Goal: Task Accomplishment & Management: Use online tool/utility

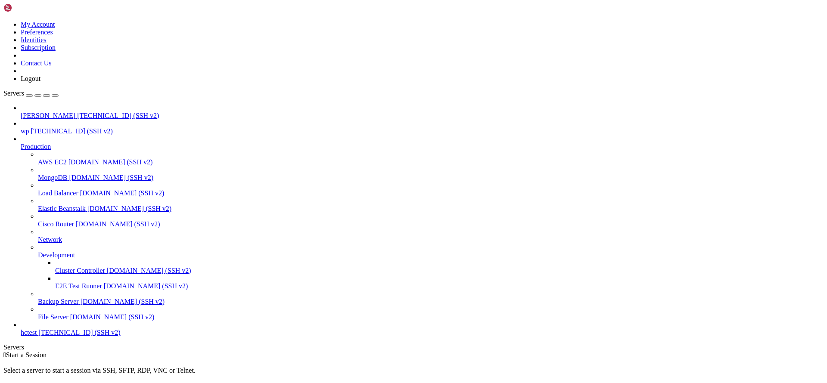
scroll to position [10, 0]
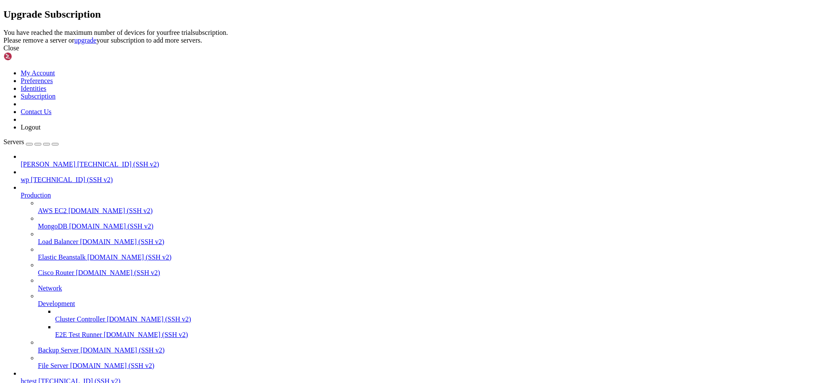
click at [503, 52] on div "Close" at bounding box center [413, 48] width 820 height 8
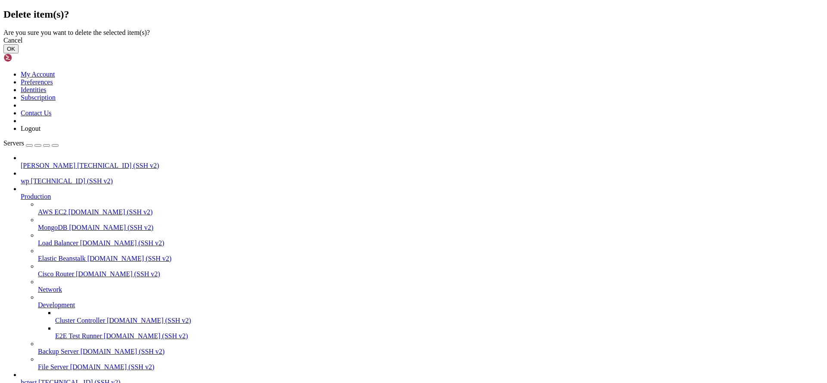
click at [19, 53] on button "OK" at bounding box center [10, 48] width 15 height 9
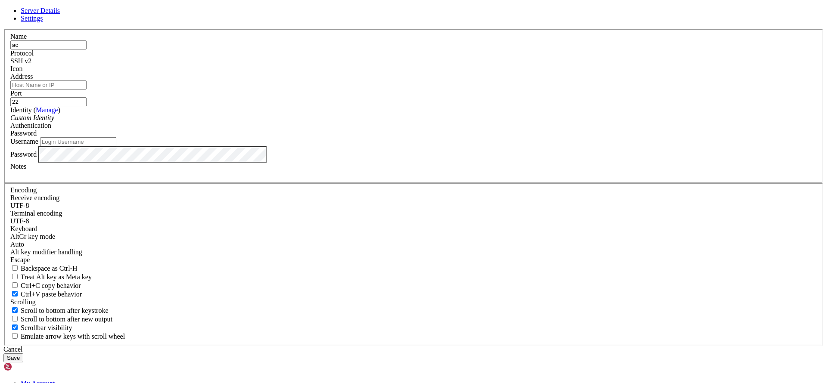
type input "ac"
click at [87, 90] on input "Address" at bounding box center [48, 85] width 76 height 9
paste input "[TECHNICAL_ID]"
type input "[TECHNICAL_ID]"
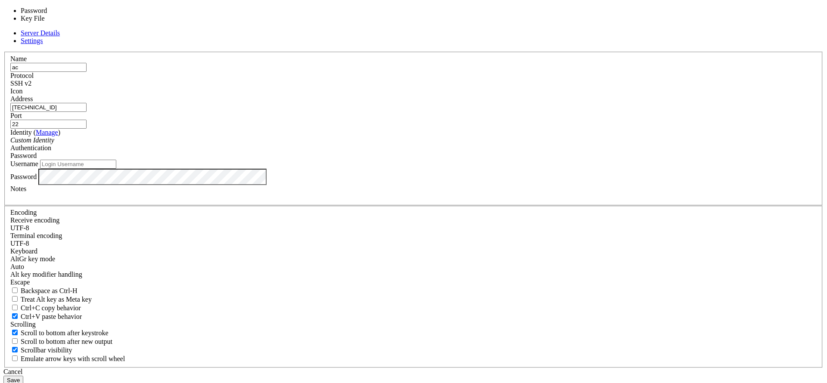
click at [599, 180] on div "Server Details Settings Name ac Protocol SSH v2 Icon" at bounding box center [413, 207] width 820 height 356
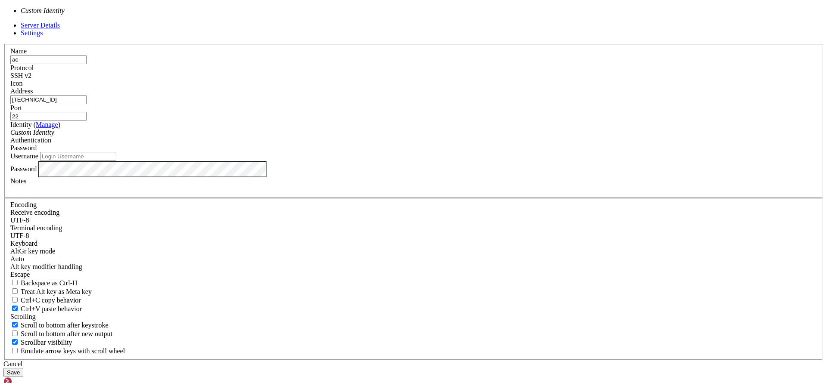
click at [624, 172] on div "Server Details Settings Name ac Protocol SSH v2 Icon" at bounding box center [413, 200] width 820 height 356
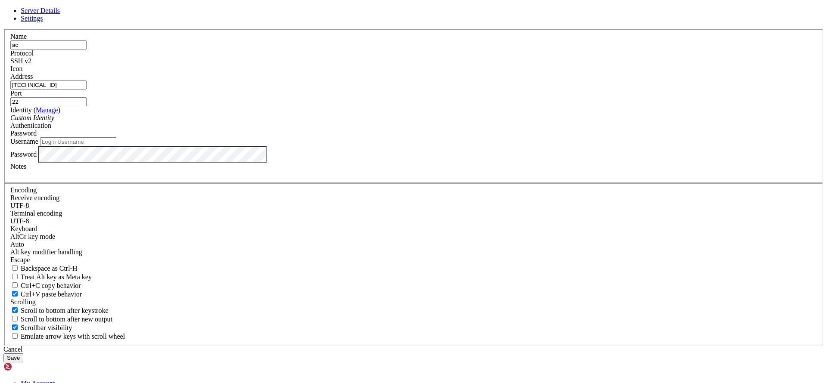
click at [116, 146] on input "Username" at bounding box center [78, 141] width 76 height 9
type input "root"
click at [23, 354] on button "Save" at bounding box center [13, 358] width 20 height 9
